Goal: Navigation & Orientation: Find specific page/section

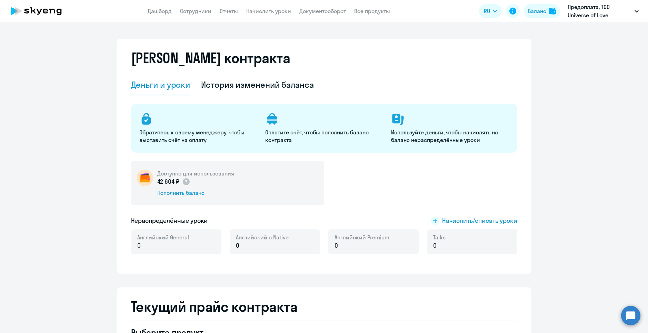
select select "english_adult_not_native_speaker"
click at [192, 11] on link "Сотрудники" at bounding box center [195, 11] width 31 height 7
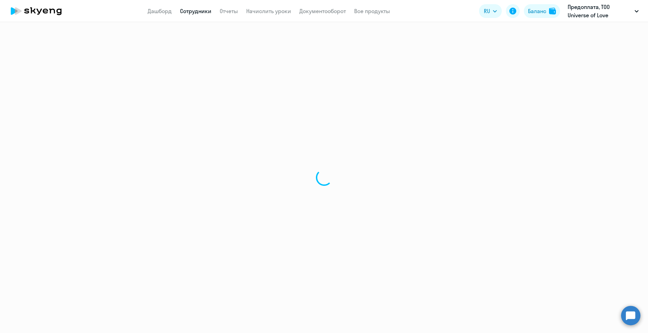
select select "30"
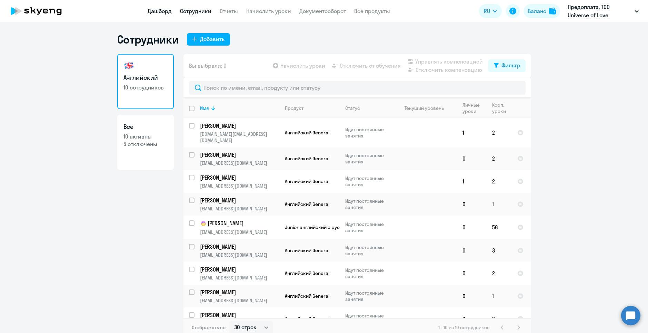
click at [157, 13] on link "Дашборд" at bounding box center [160, 11] width 24 height 7
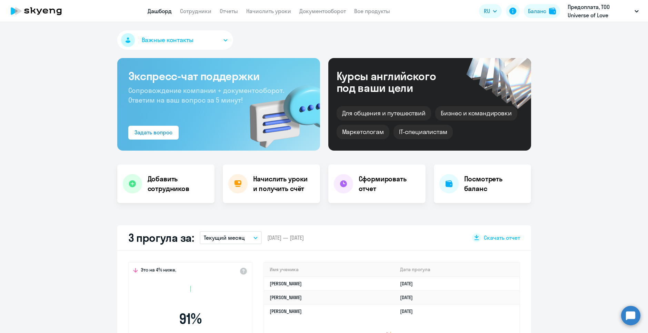
select select "30"
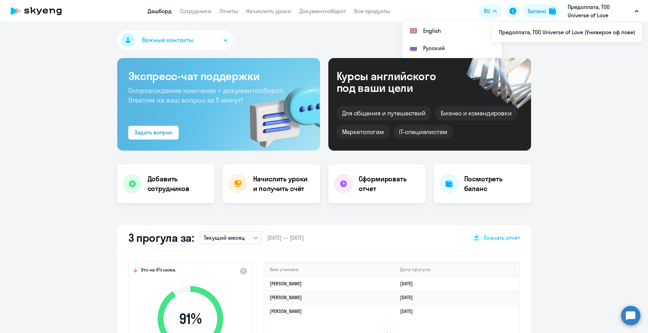
click at [185, 15] on app-header "Дашборд Сотрудники Отчеты Начислить уроки Документооборот Все продукты Дашборд …" at bounding box center [324, 11] width 648 height 22
click at [526, 11] on button "Баланс" at bounding box center [542, 11] width 36 height 14
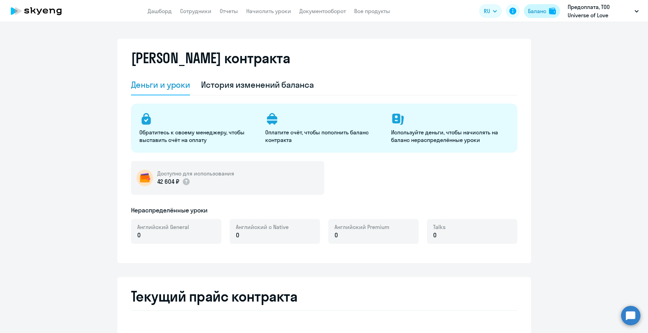
select select "english_adult_not_native_speaker"
